Goal: Task Accomplishment & Management: Complete application form

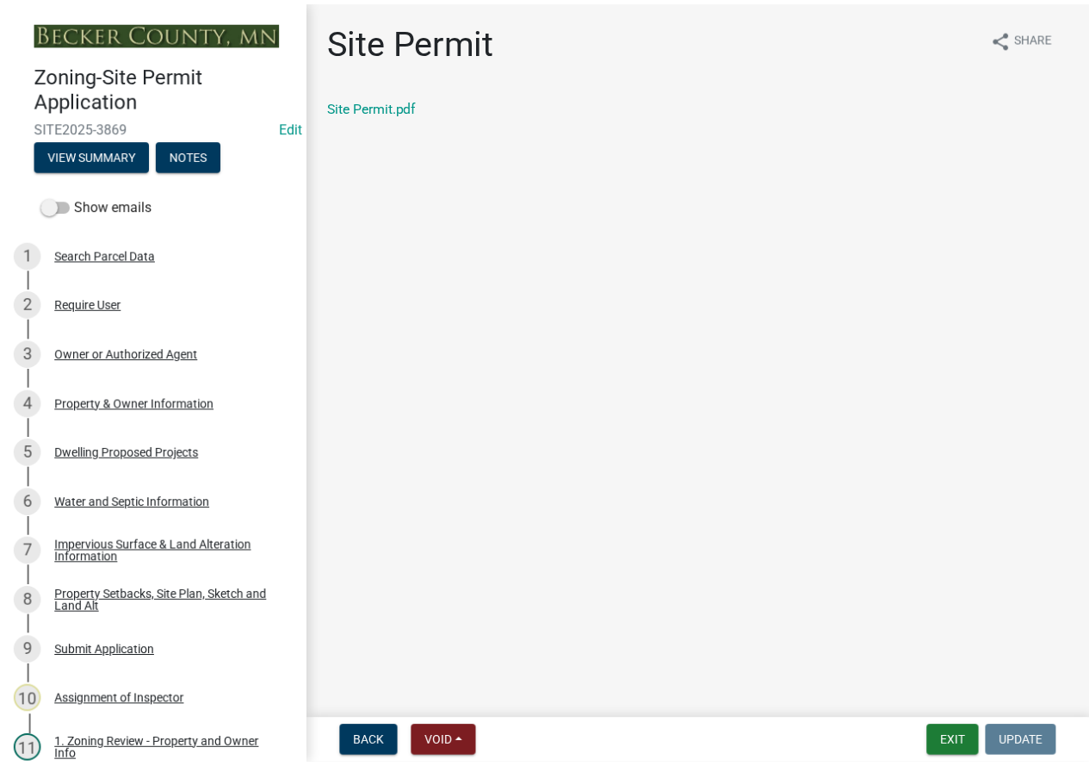
scroll to position [754, 0]
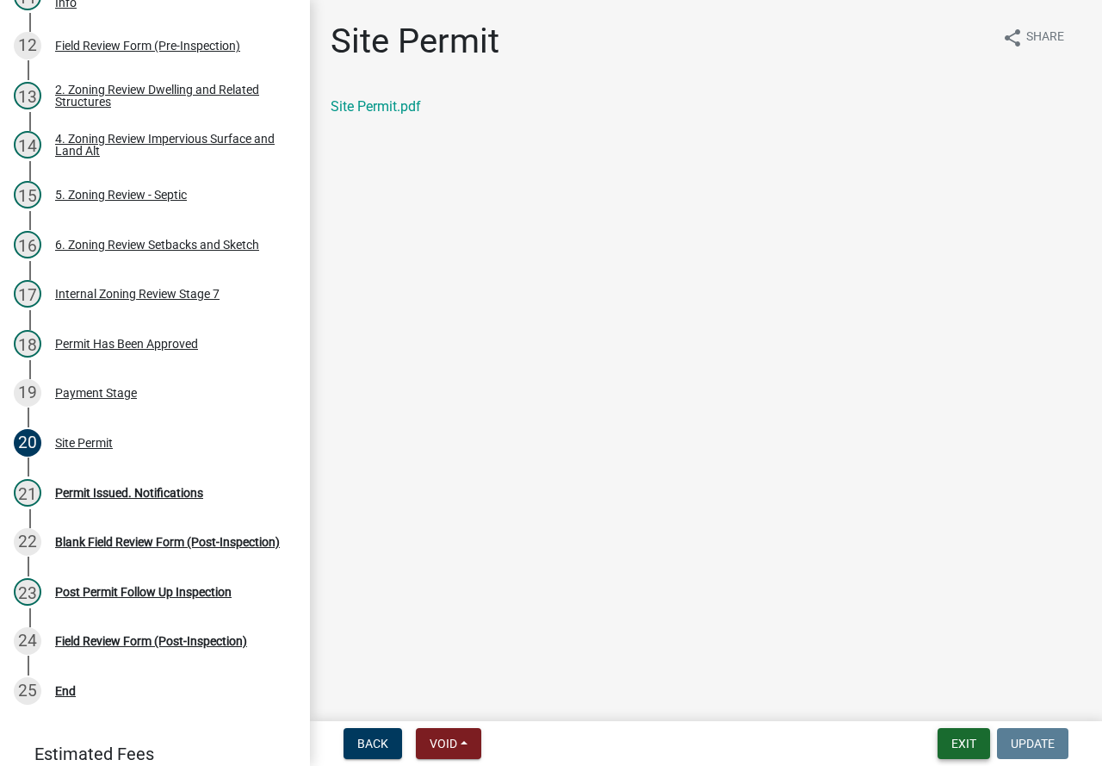
click at [973, 746] on button "Exit" at bounding box center [964, 743] width 53 height 31
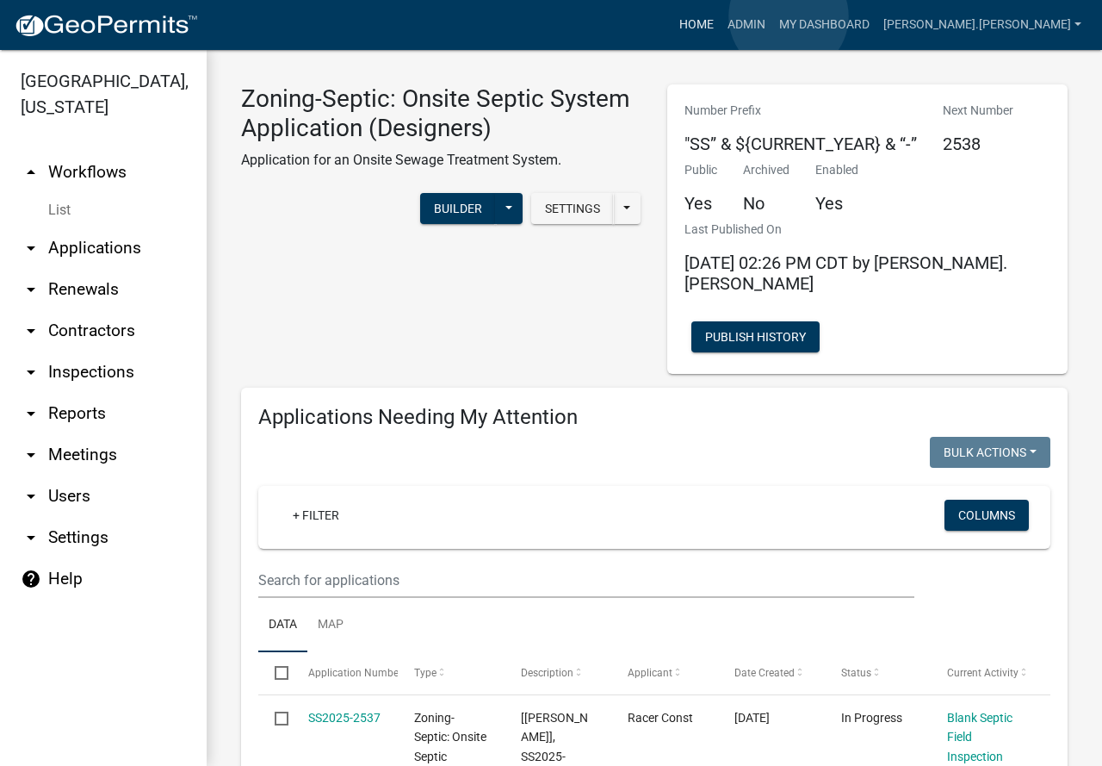
click at [721, 16] on link "Home" at bounding box center [697, 25] width 48 height 33
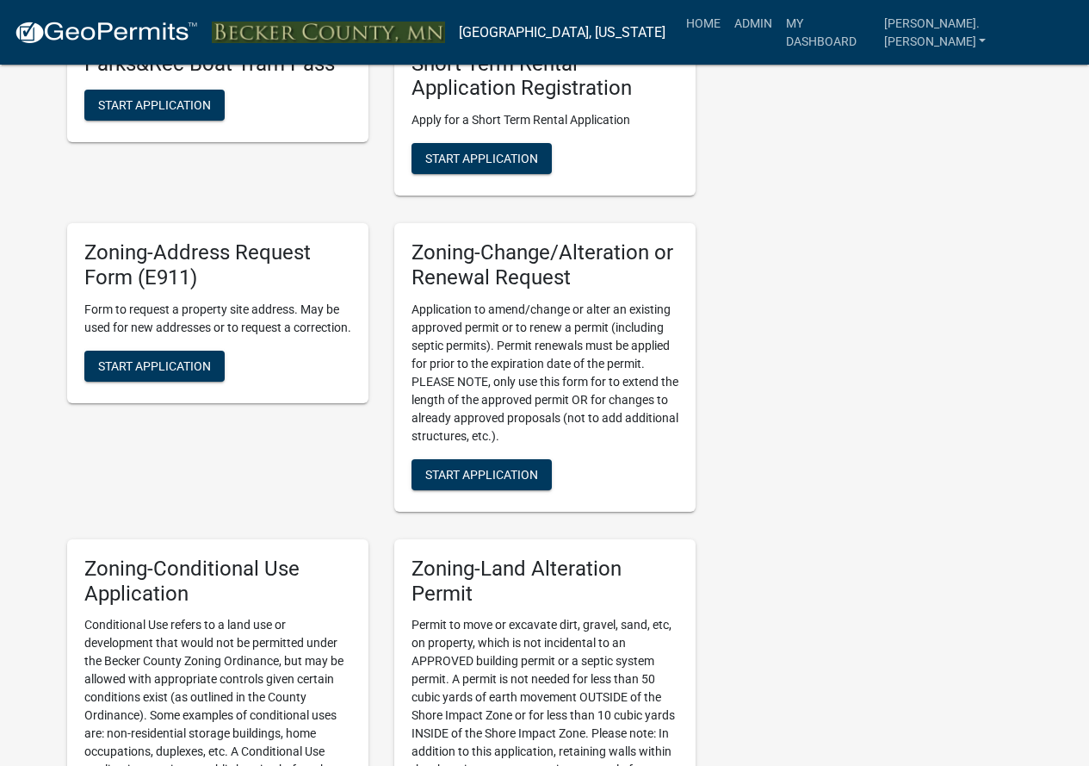
scroll to position [775, 0]
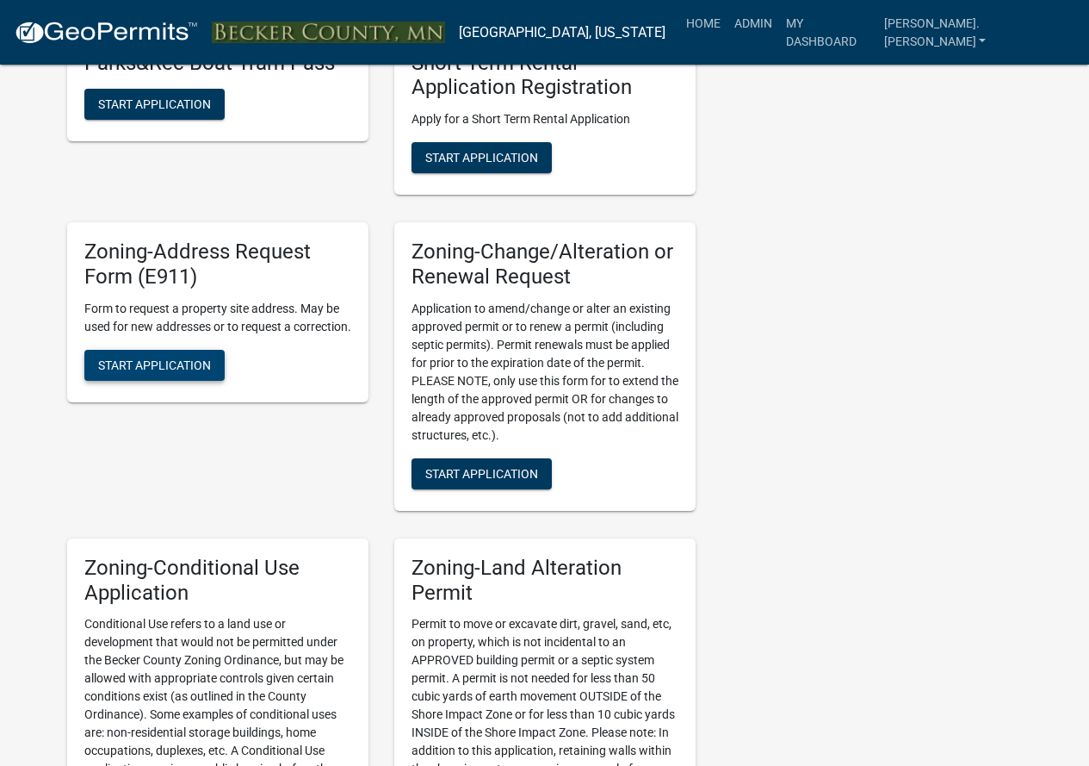
click at [139, 371] on span "Start Application" at bounding box center [154, 364] width 113 height 14
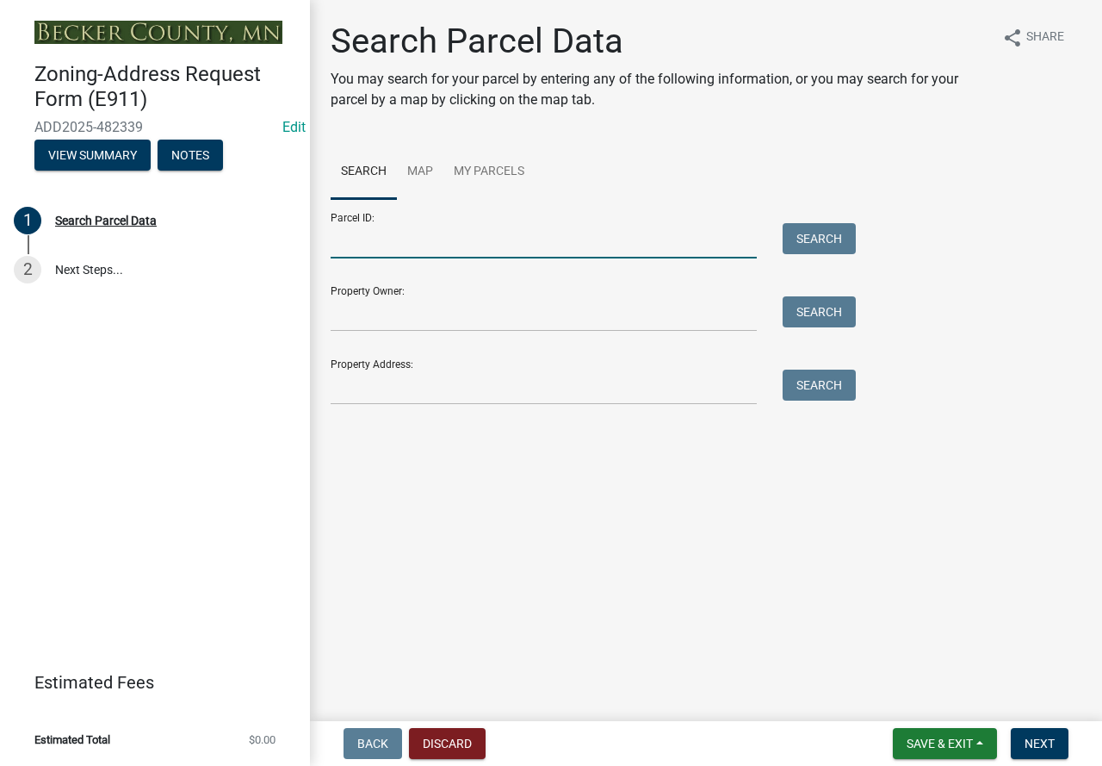
click at [439, 239] on input "Parcel ID:" at bounding box center [544, 240] width 426 height 35
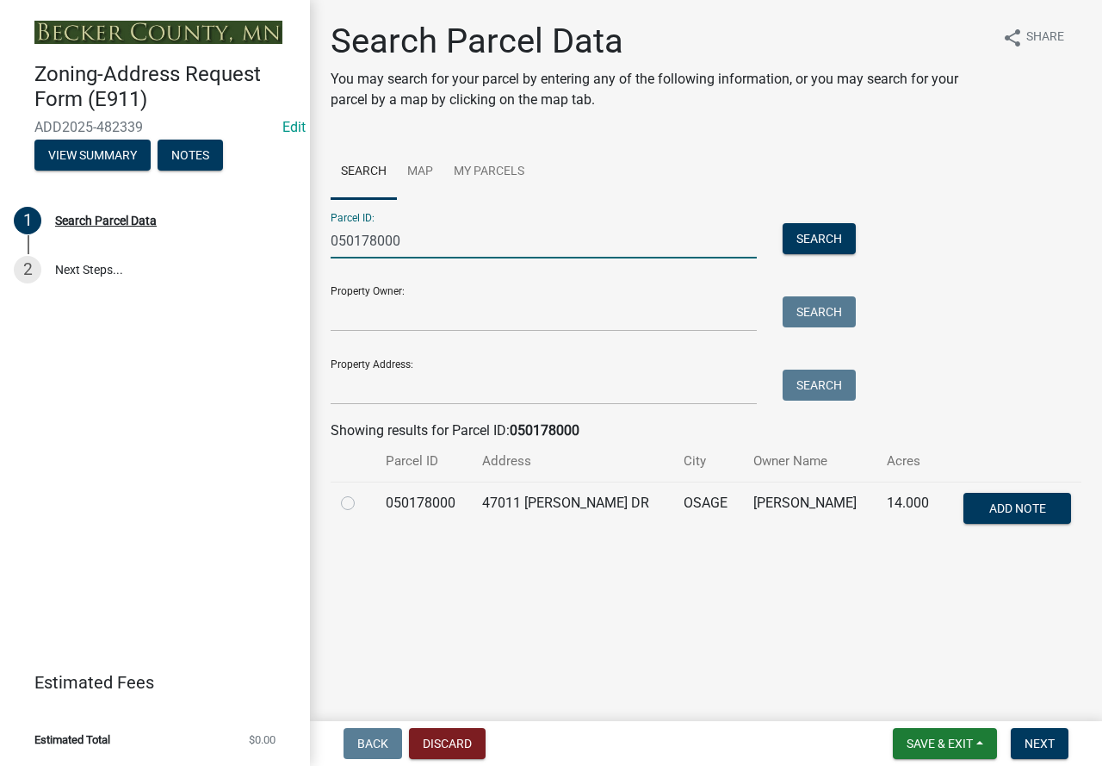
type input "050178000"
click at [362, 493] on label at bounding box center [362, 493] width 0 height 0
click at [362, 503] on input "radio" at bounding box center [367, 498] width 11 height 11
radio input "true"
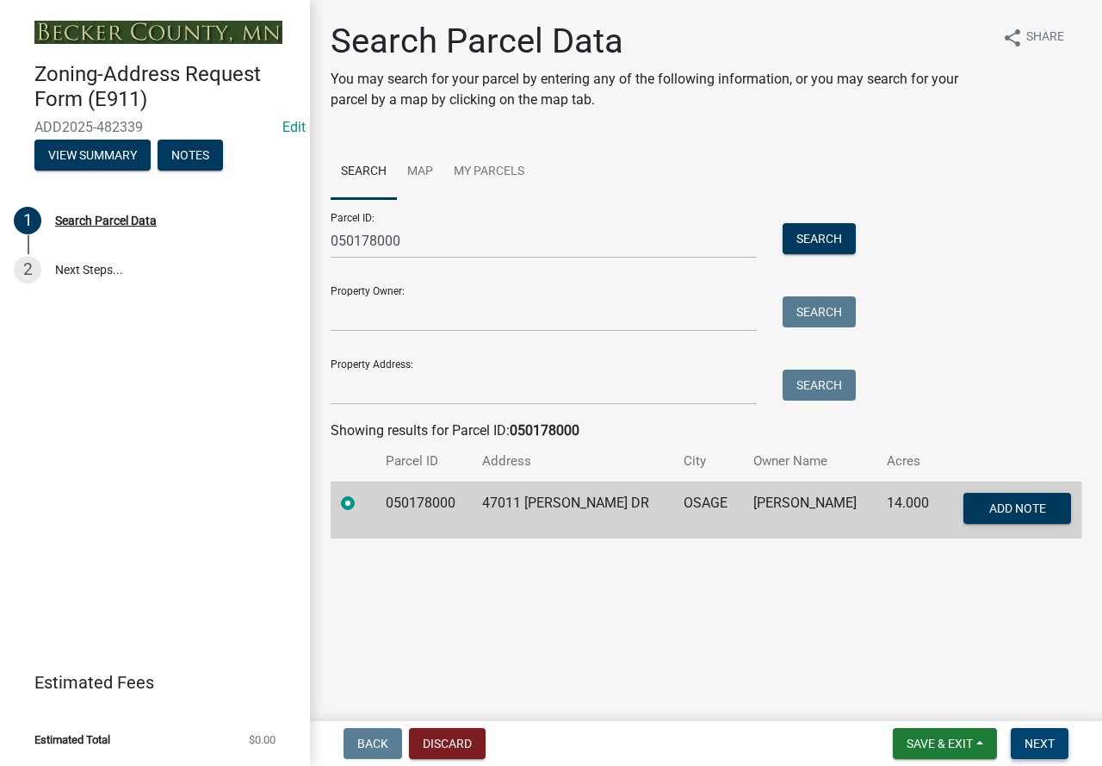
click at [1045, 739] on span "Next" at bounding box center [1040, 743] width 30 height 14
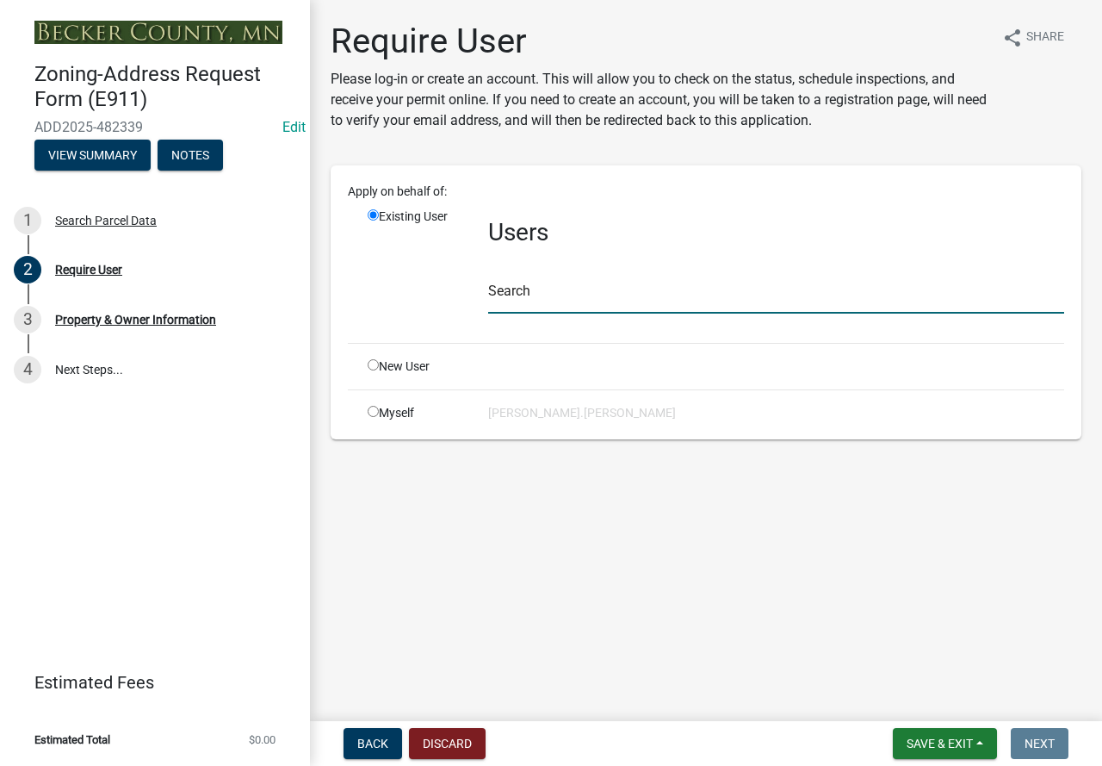
click at [518, 294] on input "text" at bounding box center [776, 295] width 576 height 35
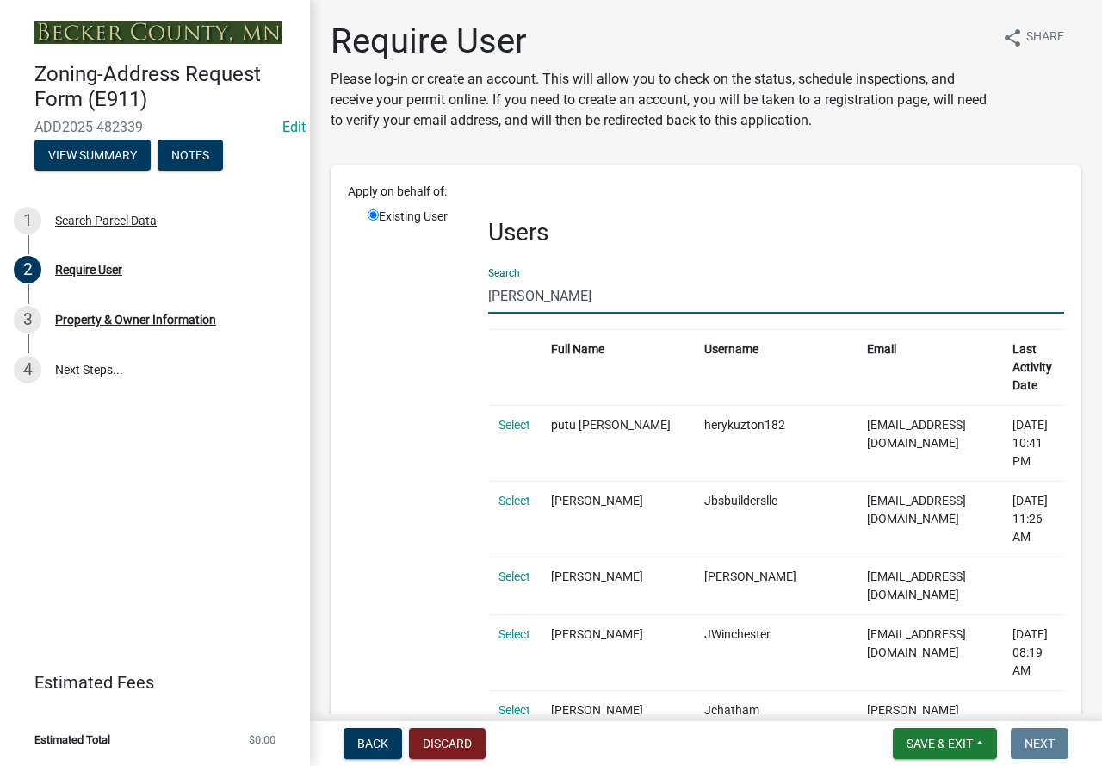
type input "jayschurman"
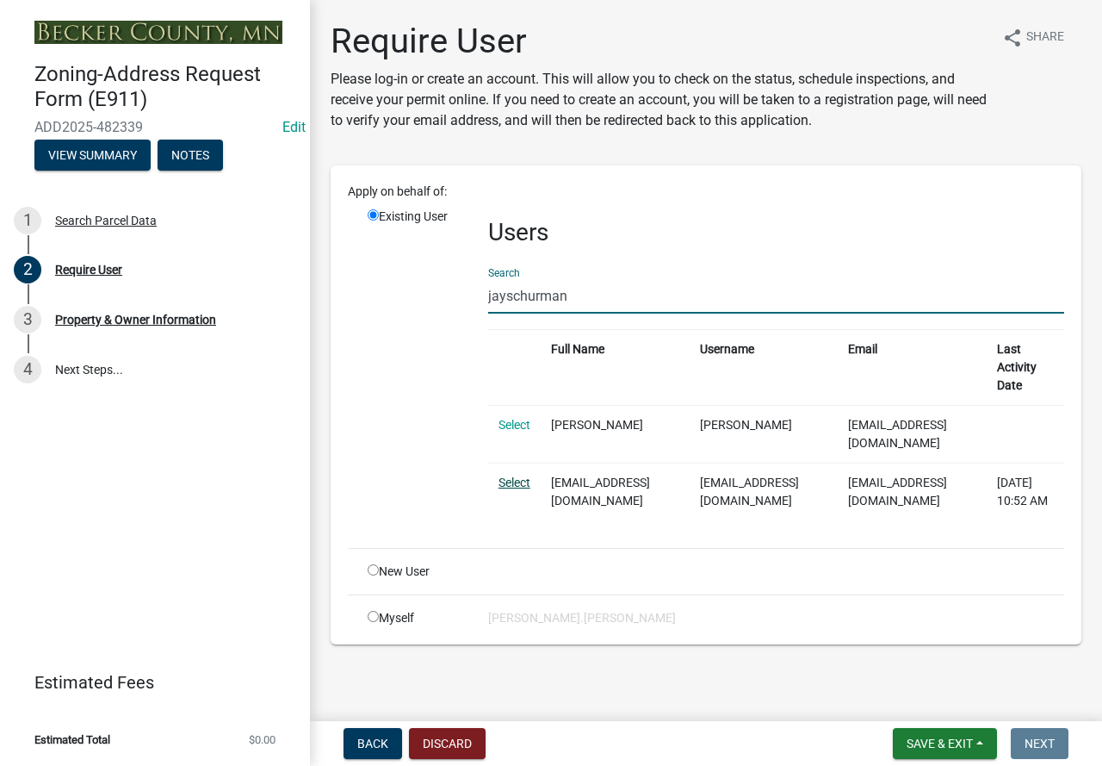
click at [510, 475] on link "Select" at bounding box center [515, 482] width 32 height 14
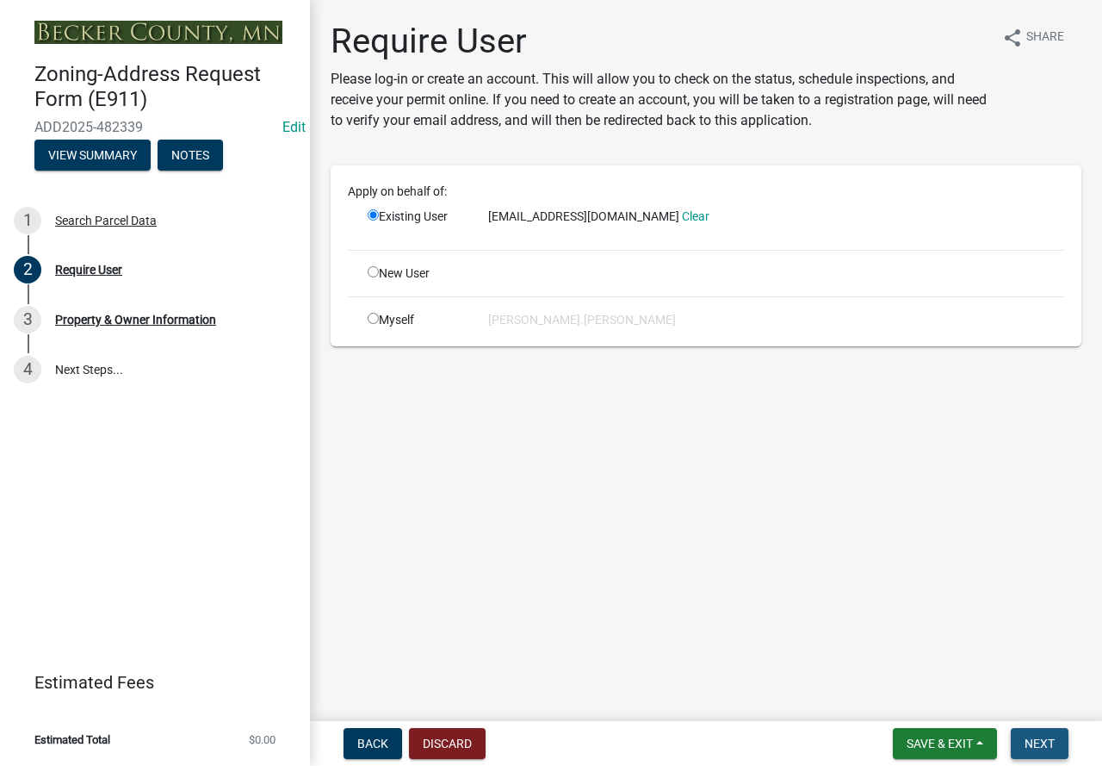
click at [1039, 747] on span "Next" at bounding box center [1040, 743] width 30 height 14
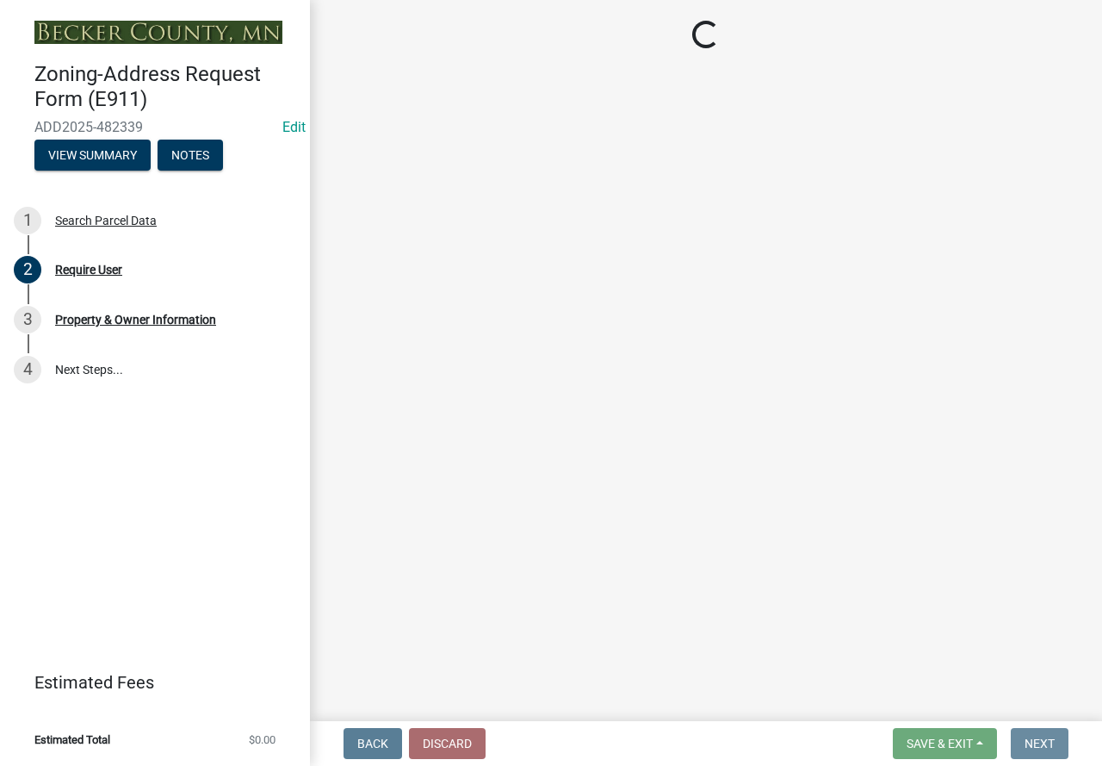
select select "a27e2483-6af0-48e2-90e2-7e41c3003cfa"
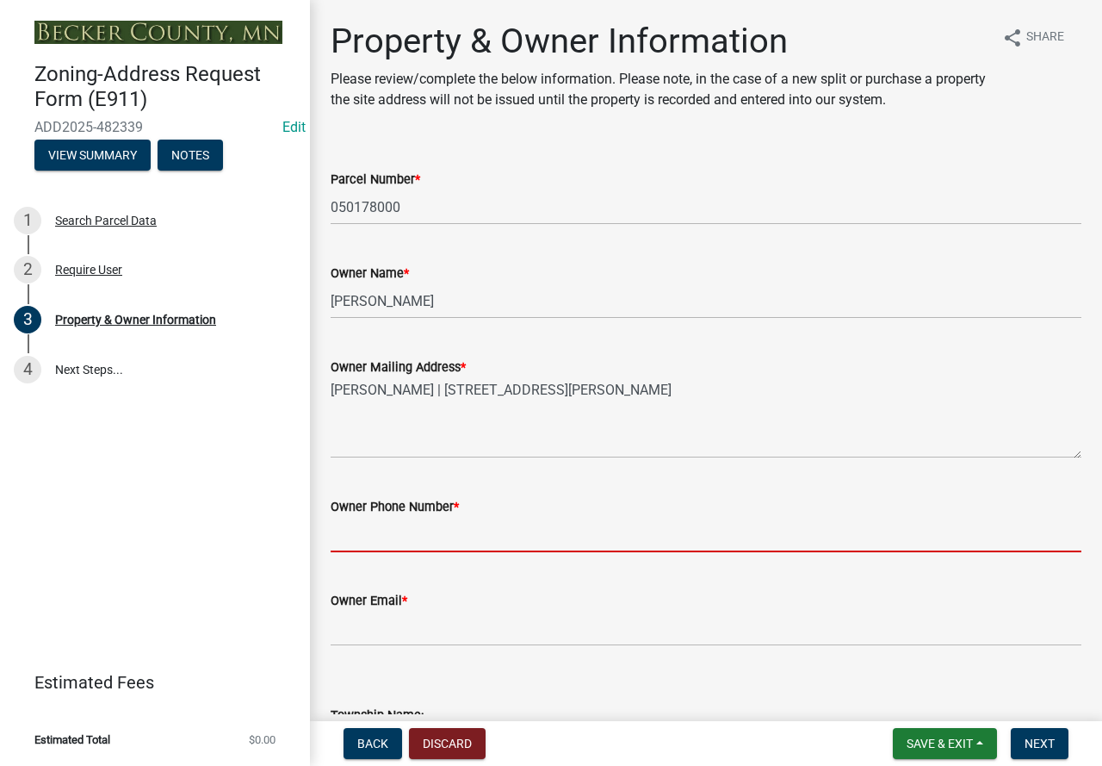
click at [415, 545] on input "Owner Phone Number *" at bounding box center [706, 534] width 751 height 35
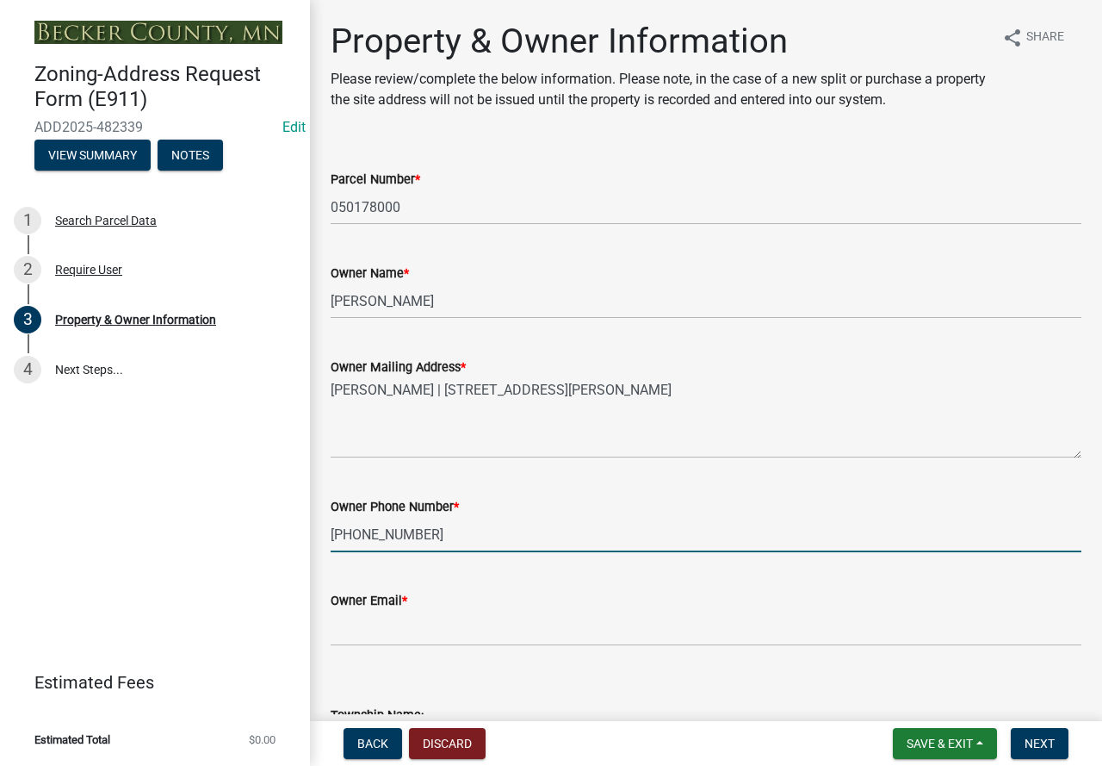
type input "[PHONE_NUMBER]"
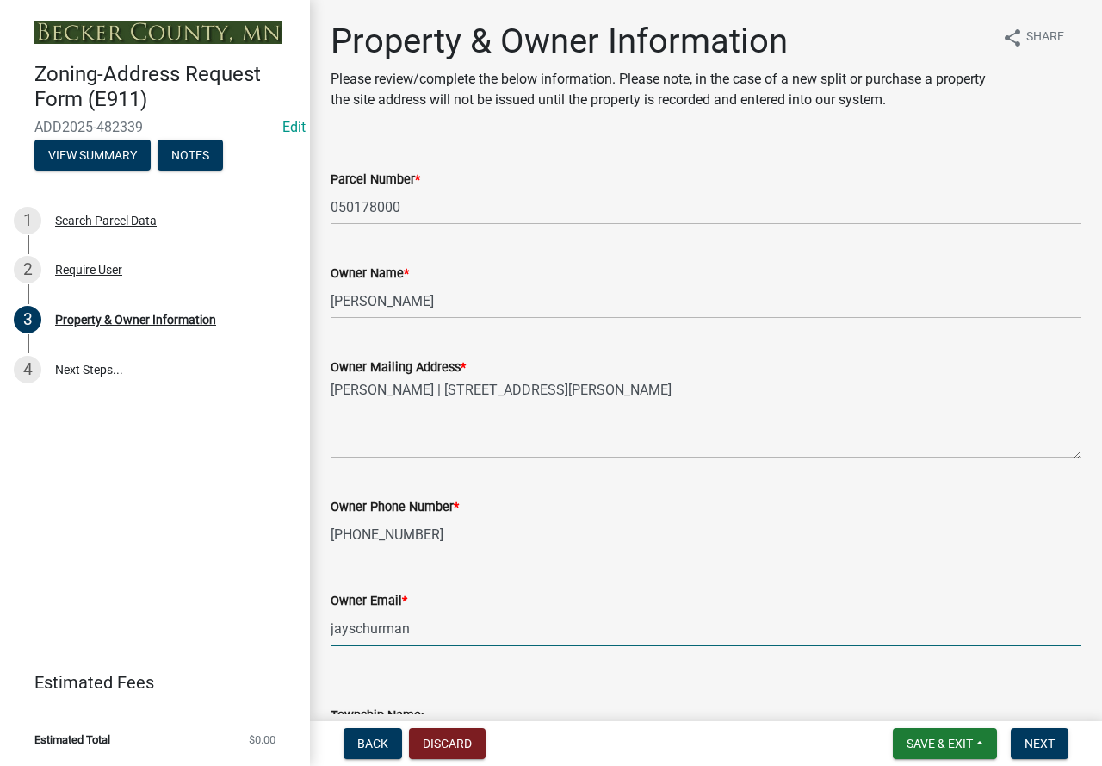
type input "[EMAIL_ADDRESS][DOMAIN_NAME]"
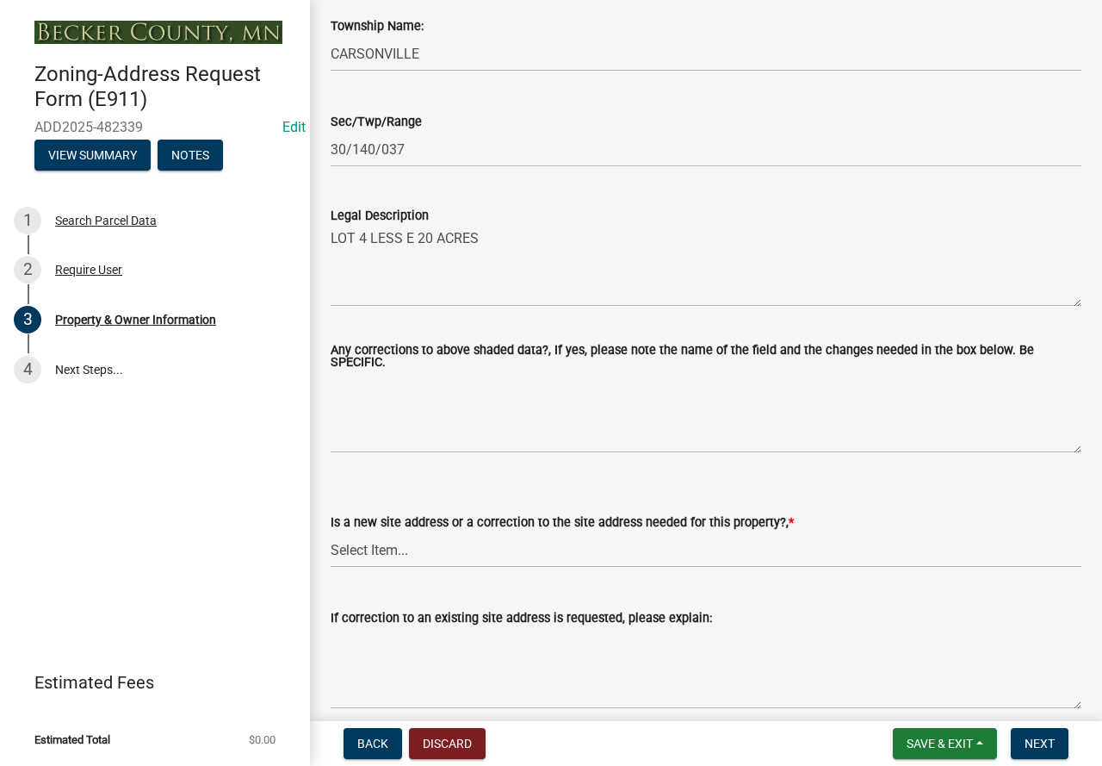
scroll to position [861, 0]
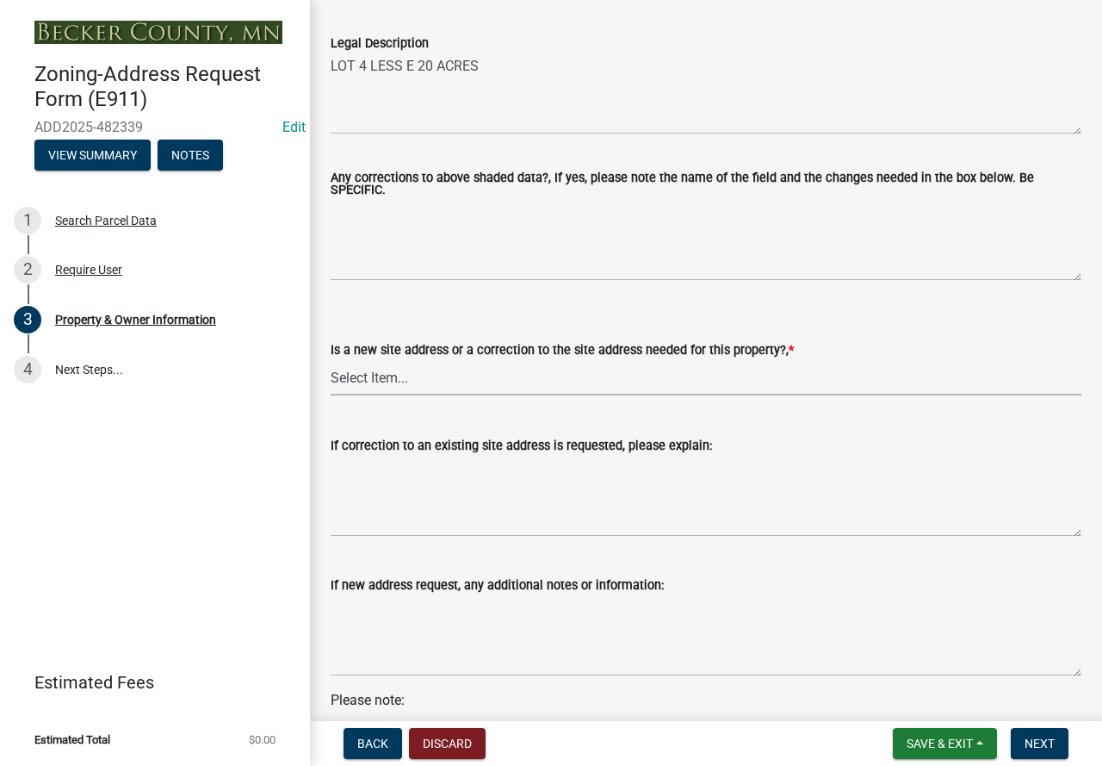
click at [384, 379] on select "Select Item... New Site Address Needed Correction to Site Address Needed I alre…" at bounding box center [706, 377] width 751 height 35
click at [331, 361] on select "Select Item... New Site Address Needed Correction to Site Address Needed I alre…" at bounding box center [706, 377] width 751 height 35
select select "089283cf-a855-4b61-bd43-ab3cb6f1e684"
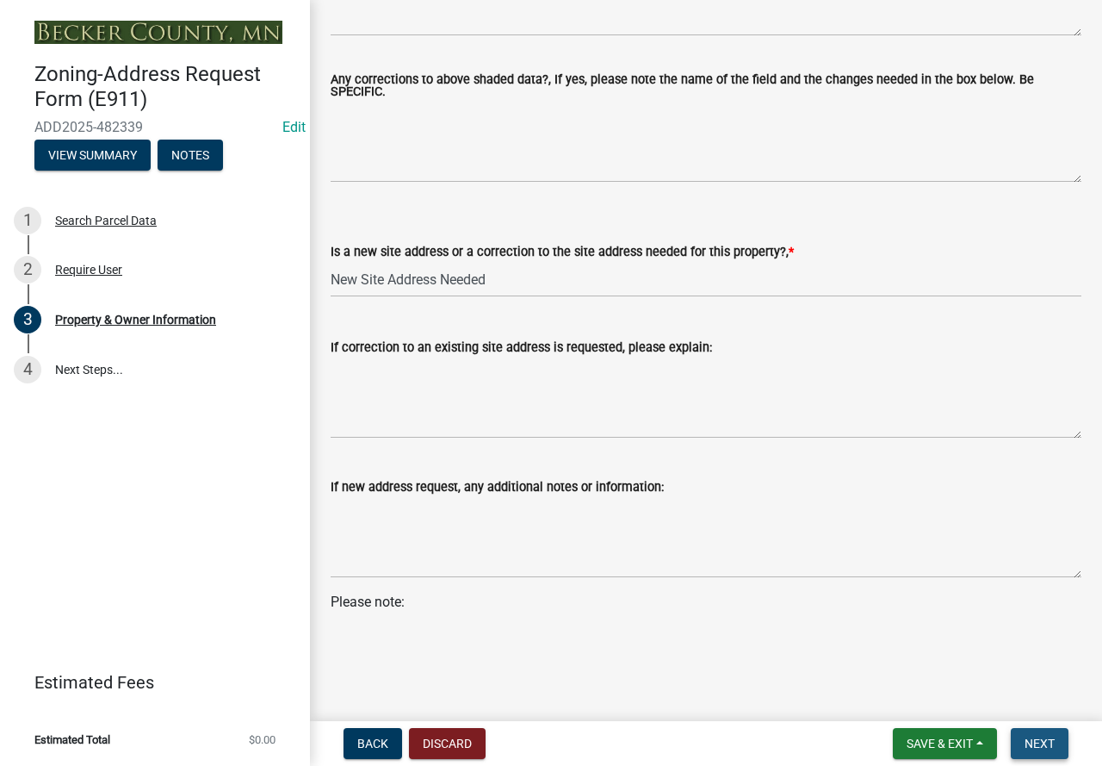
click at [1027, 747] on span "Next" at bounding box center [1040, 743] width 30 height 14
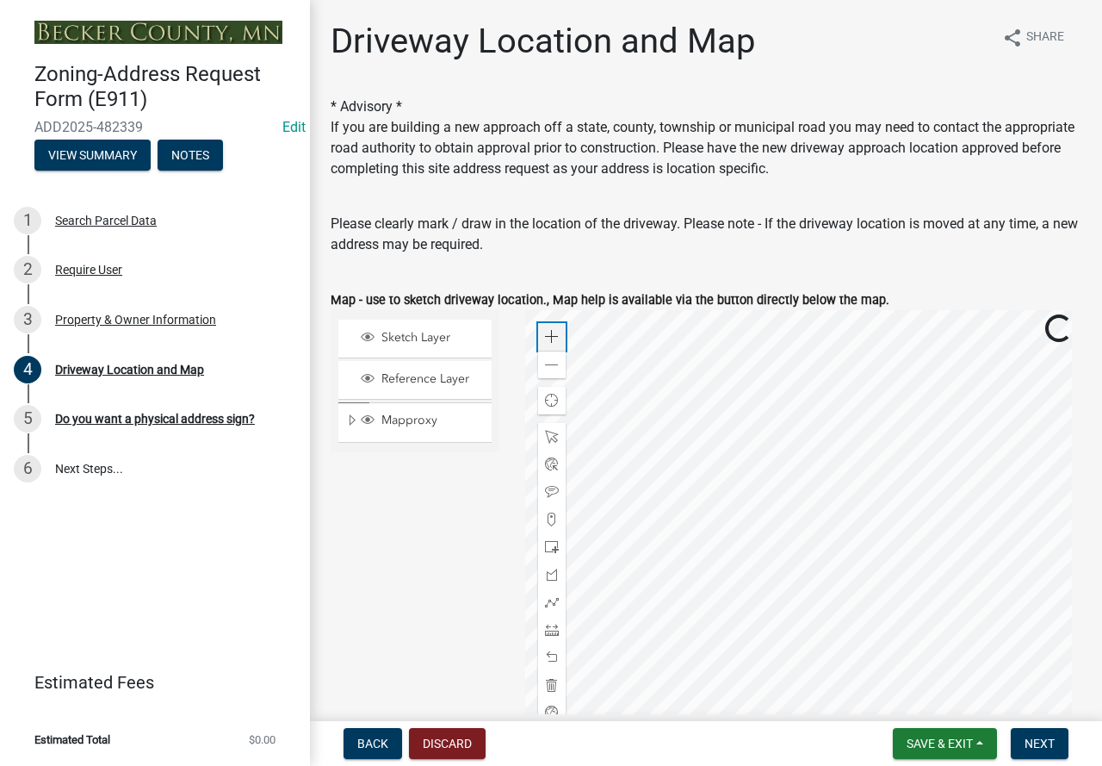
click at [554, 330] on span at bounding box center [552, 337] width 14 height 14
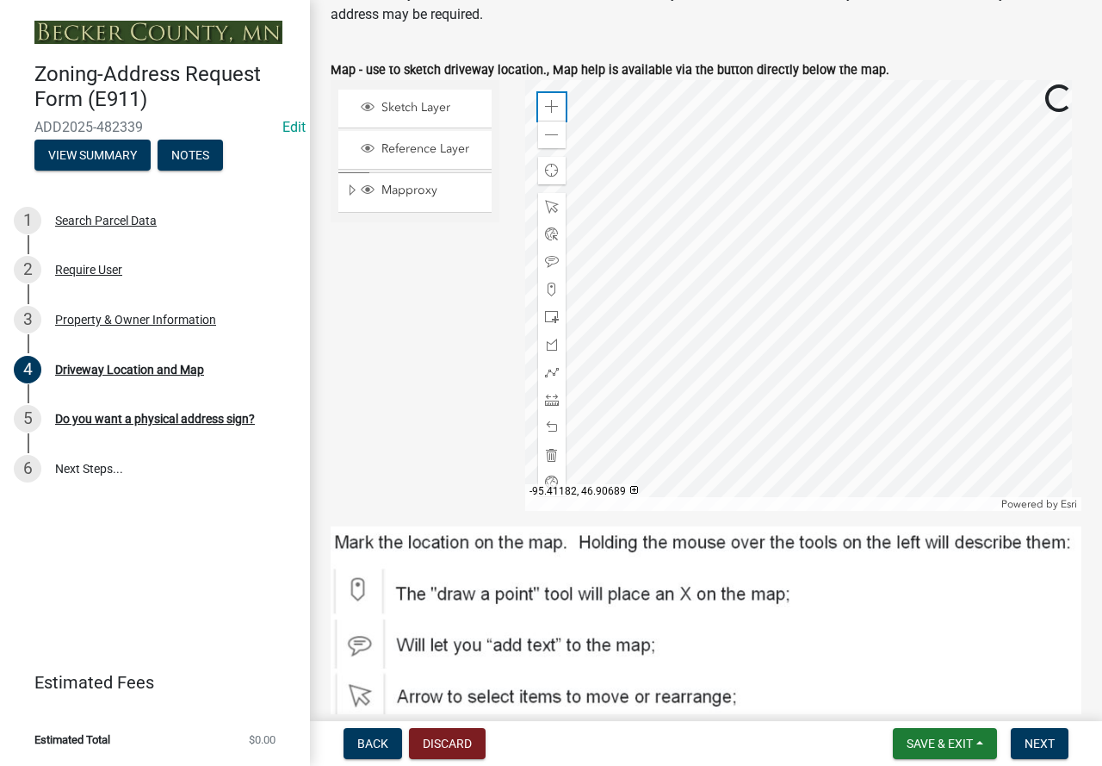
scroll to position [276, 0]
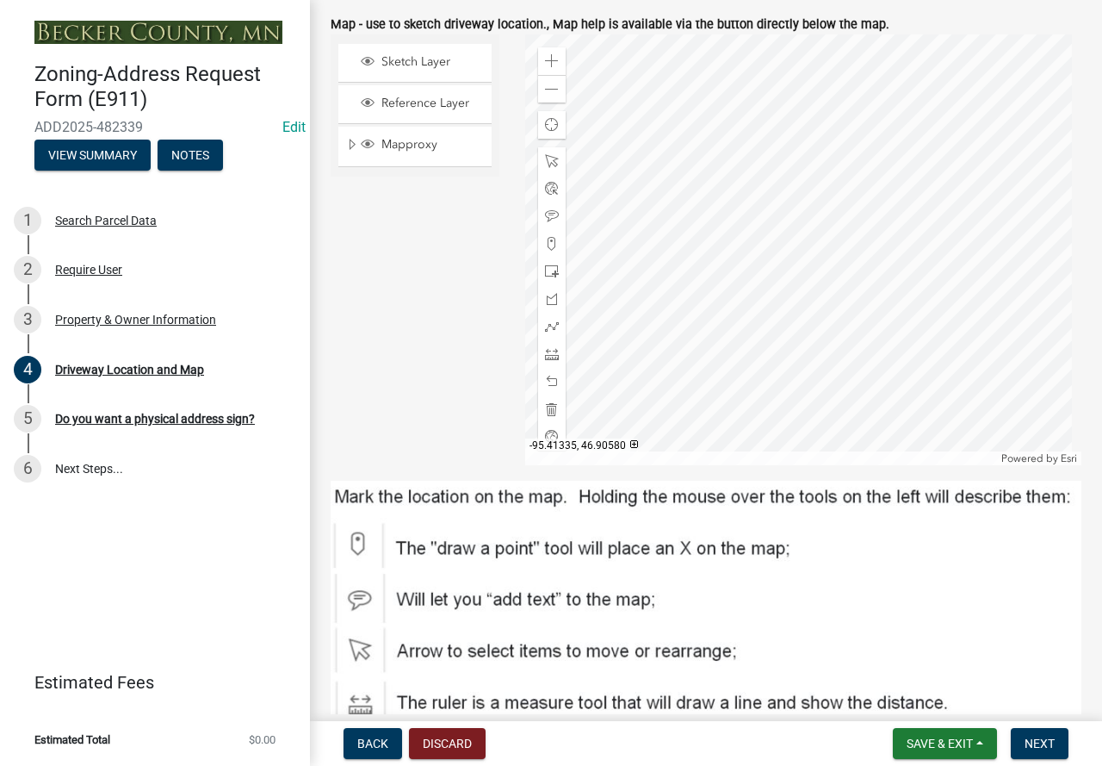
click at [747, 44] on div at bounding box center [803, 249] width 557 height 431
click at [789, 201] on div at bounding box center [803, 249] width 557 height 431
click at [548, 325] on span at bounding box center [552, 326] width 14 height 14
click at [808, 226] on div at bounding box center [803, 249] width 557 height 431
click at [809, 172] on div at bounding box center [803, 249] width 557 height 431
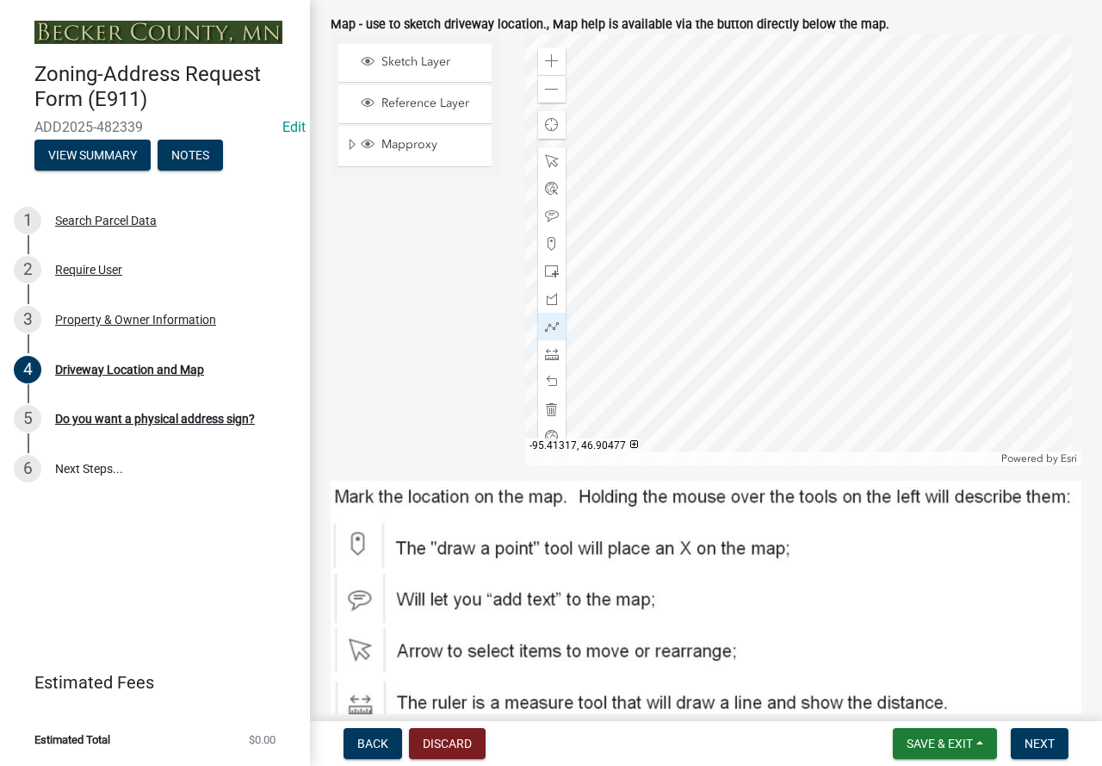
click at [809, 172] on div at bounding box center [803, 249] width 557 height 431
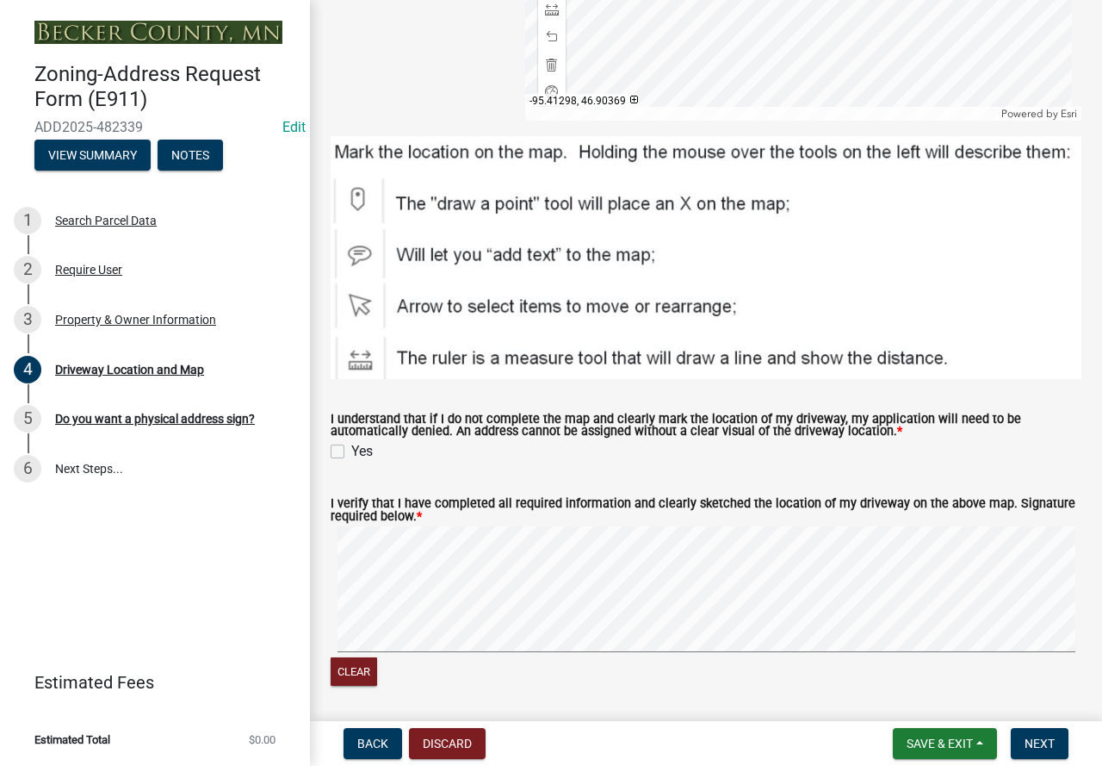
click at [351, 447] on label "Yes" at bounding box center [362, 451] width 22 height 21
click at [351, 447] on input "Yes" at bounding box center [356, 446] width 11 height 11
checkbox input "true"
click at [1047, 751] on button "Next" at bounding box center [1040, 743] width 58 height 31
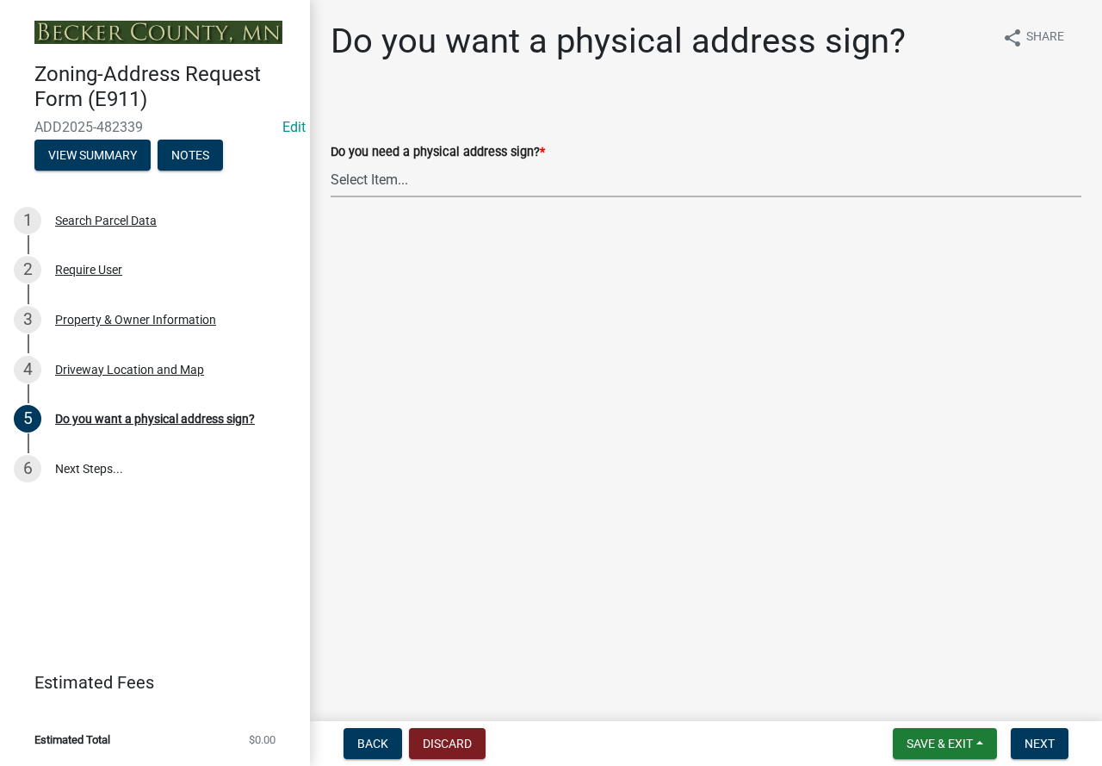
click at [476, 179] on select "Select Item... No sign needed. Please just email me my new address. Yes, I need…" at bounding box center [706, 179] width 751 height 35
click at [331, 162] on select "Select Item... No sign needed. Please just email me my new address. Yes, I need…" at bounding box center [706, 179] width 751 height 35
select select "e0d83106-b8a0-4213-8b37-9ca0094bb326"
click at [1032, 736] on span "Next" at bounding box center [1040, 743] width 30 height 14
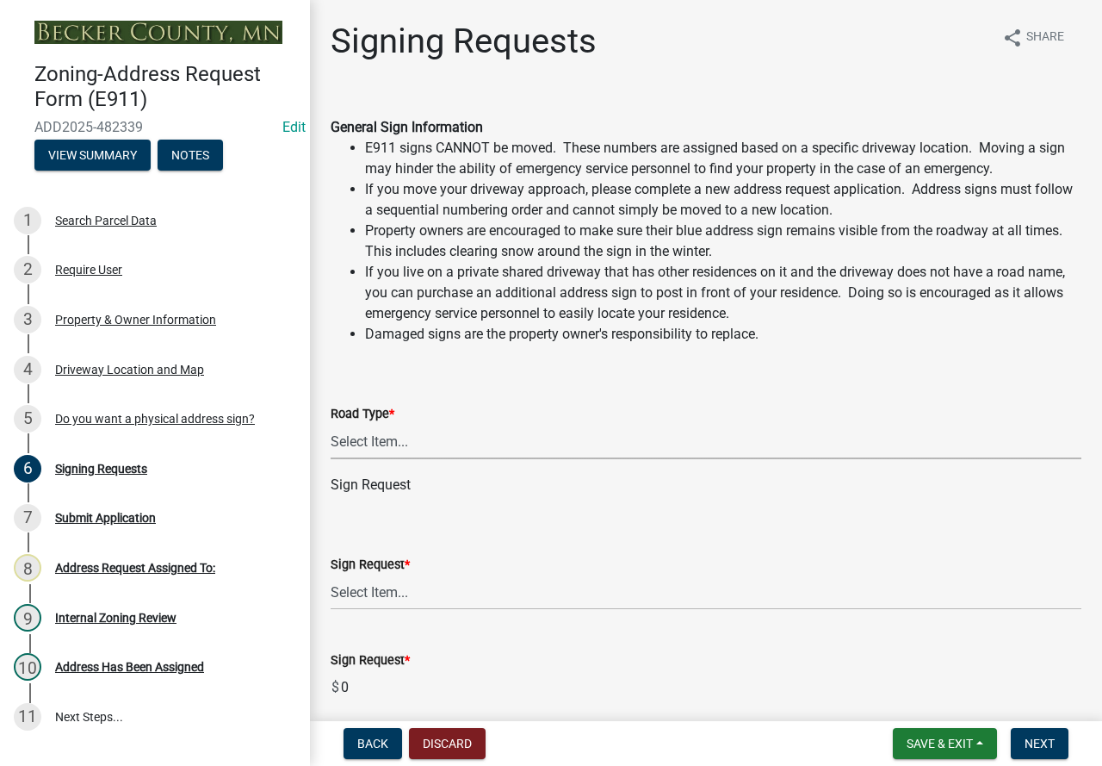
click at [431, 446] on select "Select Item... Private Easement Public / [GEOGRAPHIC_DATA]" at bounding box center [706, 441] width 751 height 35
click at [331, 424] on select "Select Item... Private Easement Public / [GEOGRAPHIC_DATA]" at bounding box center [706, 441] width 751 height 35
select select "59ebb622-b26c-47b0-ac7c-13ae008290a6"
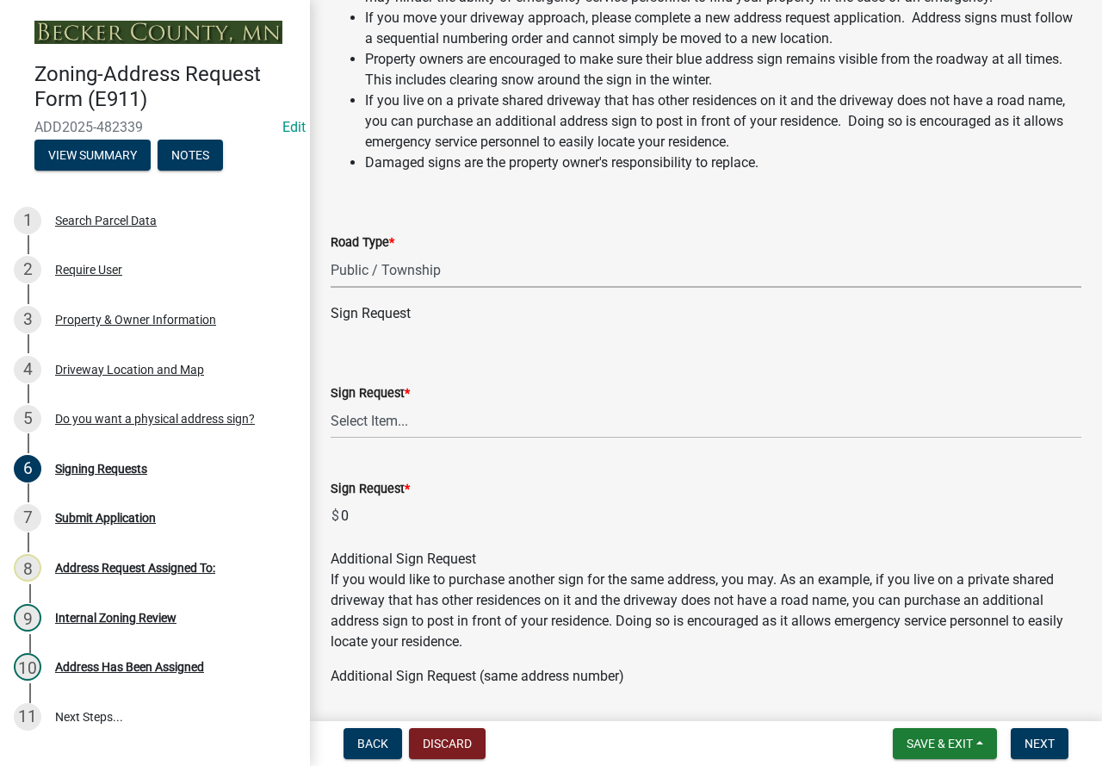
scroll to position [172, 0]
click at [487, 423] on select "Select Item... $12 - I only need a post (no sign or installation). $25 - I only…" at bounding box center [706, 419] width 751 height 35
click at [331, 402] on select "Select Item... $12 - I only need a post (no sign or installation). $25 - I only…" at bounding box center [706, 419] width 751 height 35
select select "44eb173d-6d93-4721-bc74-137e2a64e6b8"
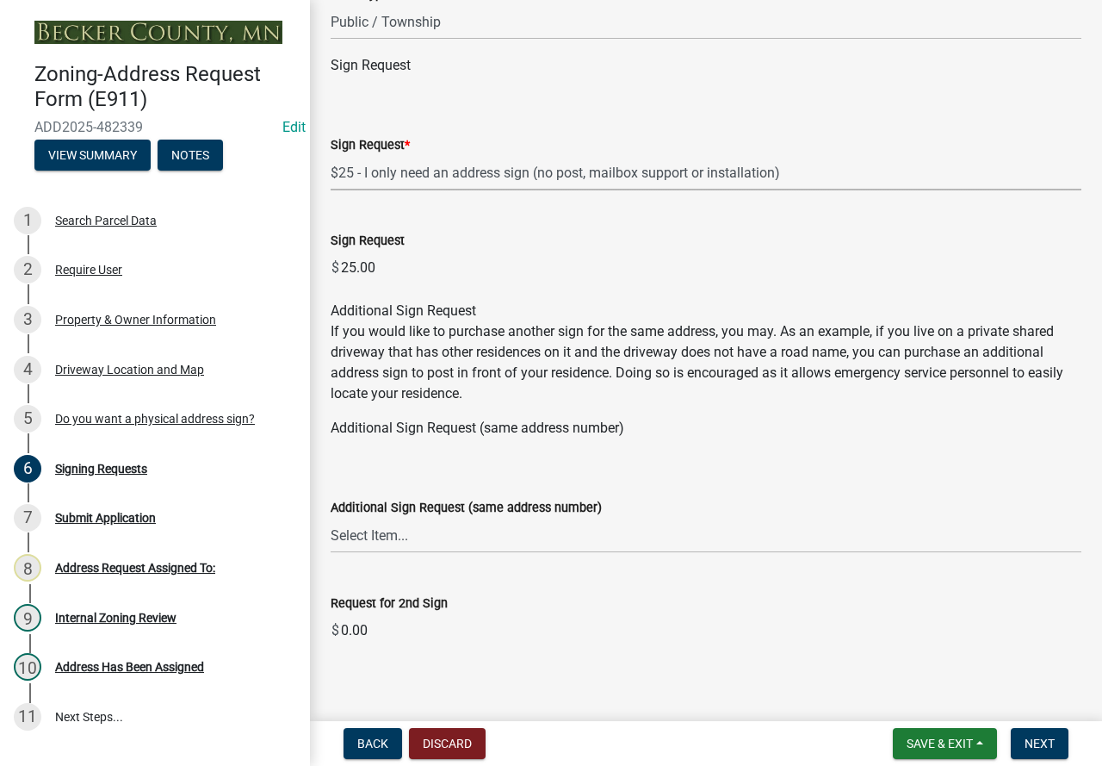
scroll to position [436, 0]
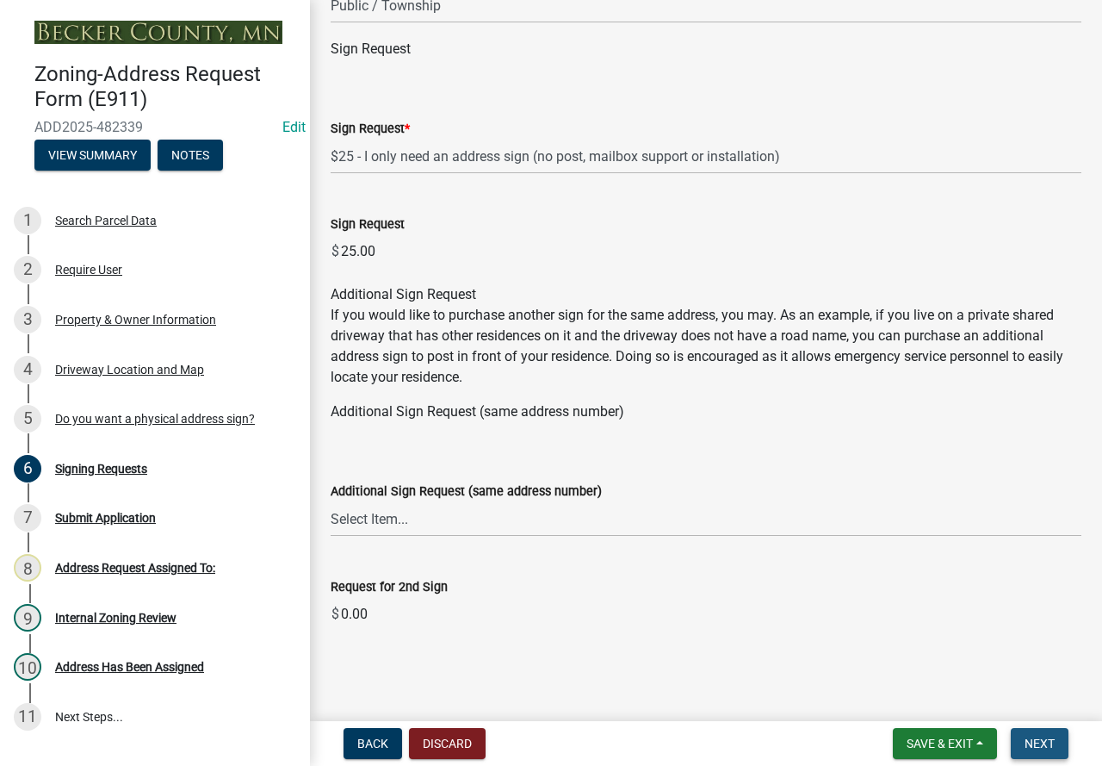
click at [1043, 742] on span "Next" at bounding box center [1040, 743] width 30 height 14
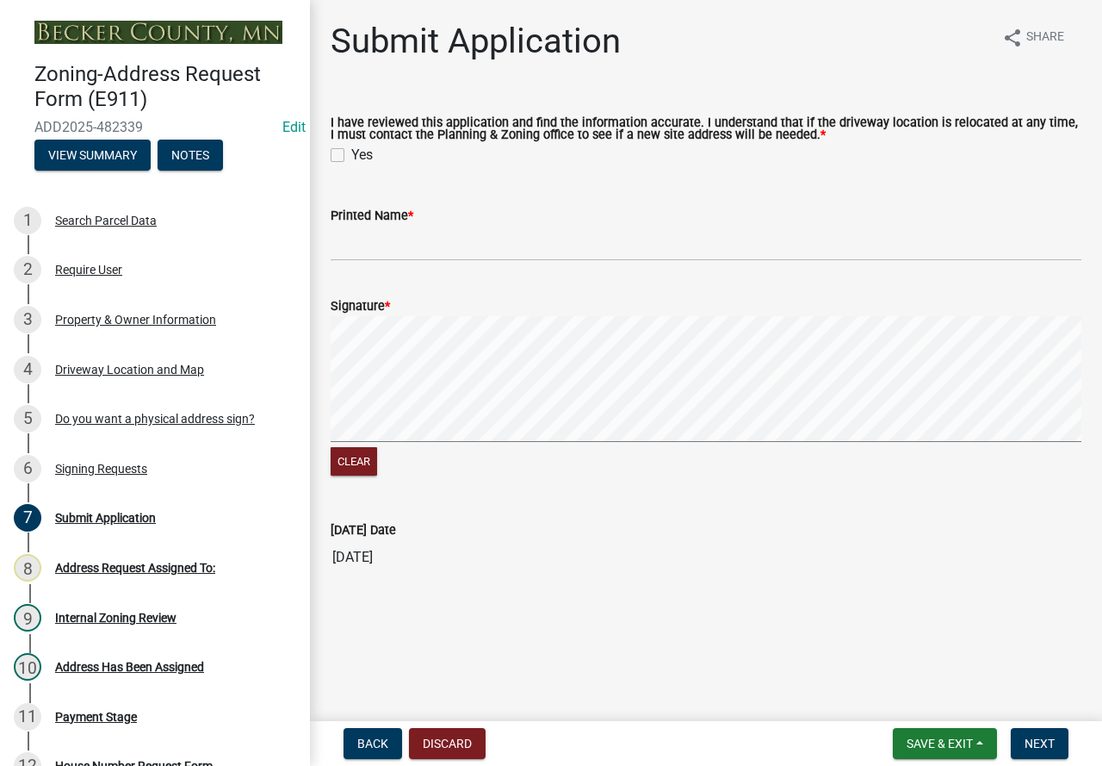
click at [351, 155] on label "Yes" at bounding box center [362, 155] width 22 height 21
click at [351, 155] on input "Yes" at bounding box center [356, 150] width 11 height 11
checkbox input "true"
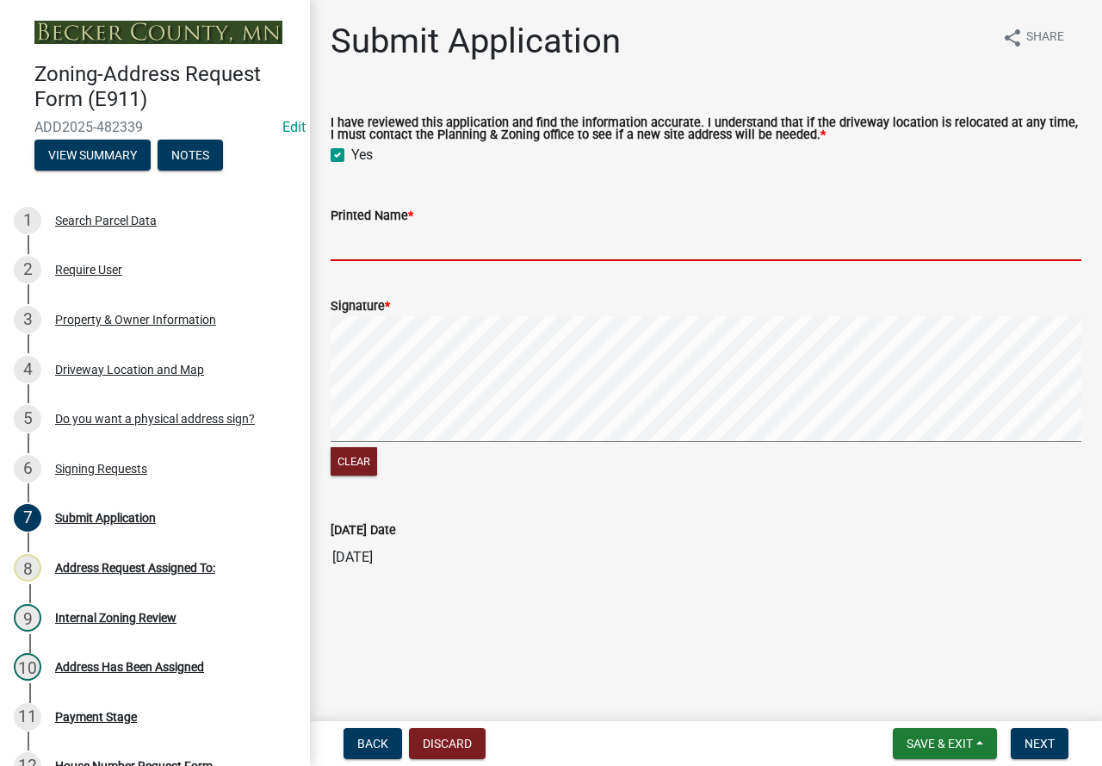
click at [495, 239] on input "Printed Name *" at bounding box center [706, 243] width 751 height 35
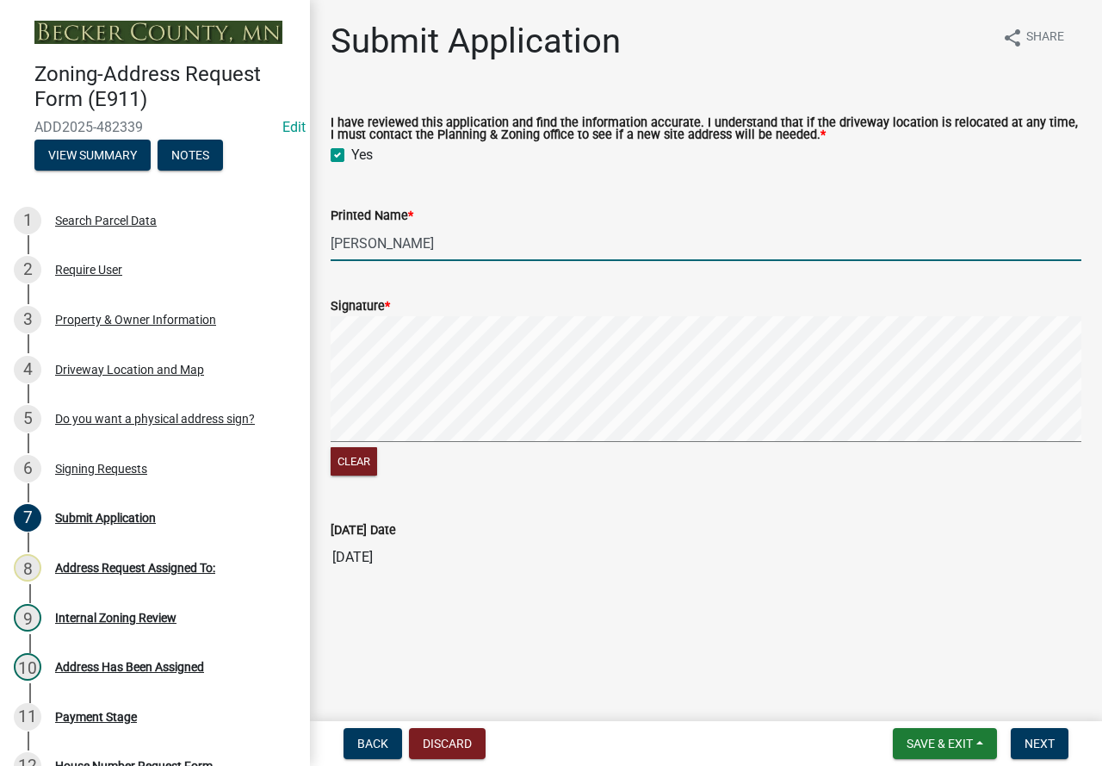
type input "[PERSON_NAME]"
click at [1047, 740] on span "Next" at bounding box center [1040, 743] width 30 height 14
